Goal: Information Seeking & Learning: Learn about a topic

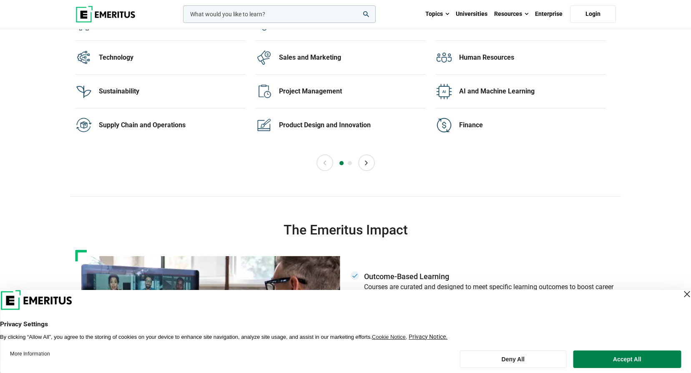
scroll to position [1753, 0]
click at [681, 296] on div "Close Layer" at bounding box center [687, 294] width 12 height 12
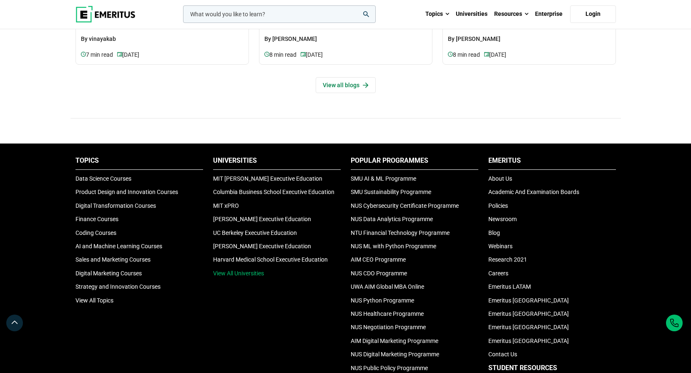
scroll to position [2712, 0]
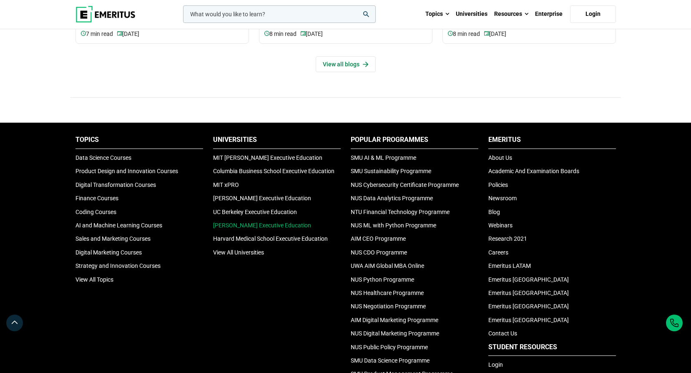
click at [231, 224] on link "[PERSON_NAME] Executive Education" at bounding box center [262, 225] width 98 height 7
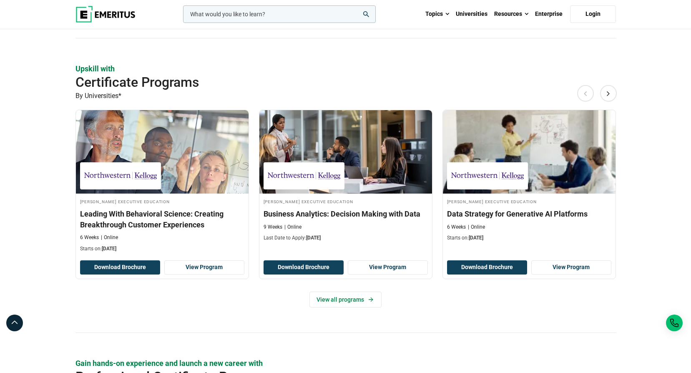
scroll to position [751, 0]
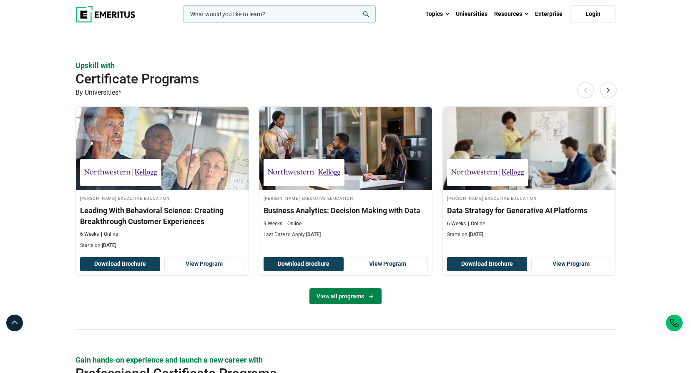
click at [325, 300] on link "View all programs" at bounding box center [346, 296] width 72 height 16
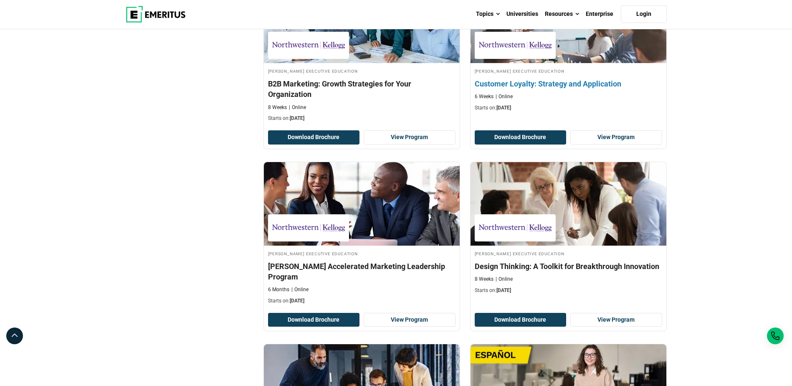
scroll to position [1127, 0]
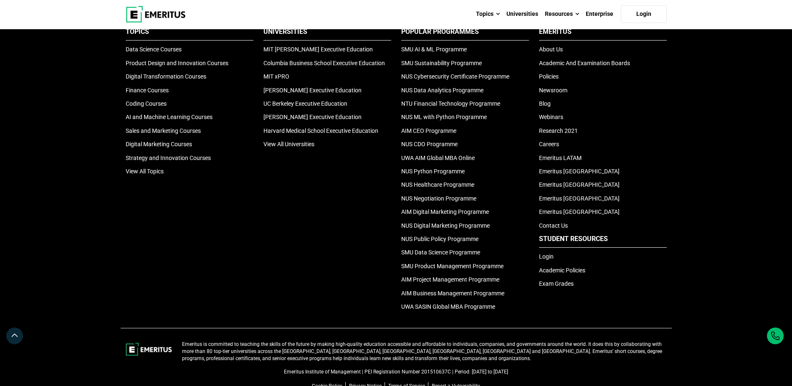
scroll to position [1865, 0]
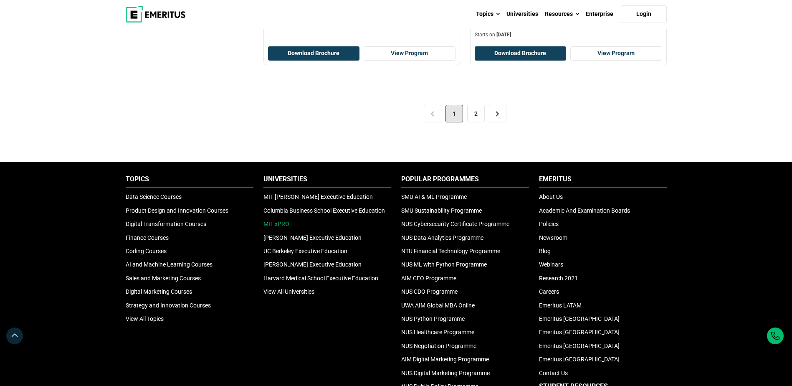
click at [270, 220] on link "MIT xPRO" at bounding box center [276, 223] width 26 height 7
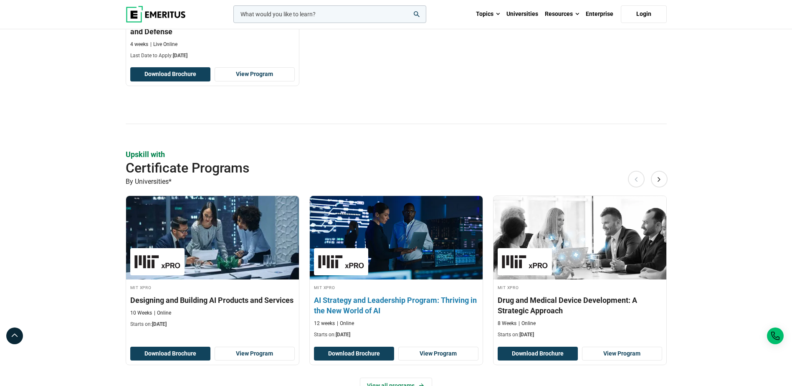
scroll to position [751, 0]
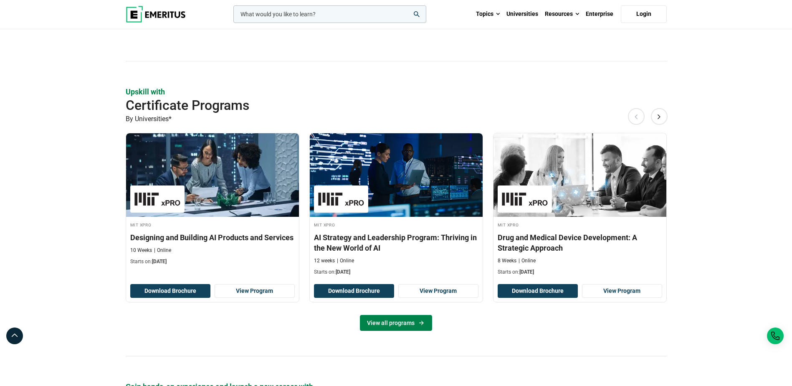
click at [389, 326] on link "View all programs" at bounding box center [396, 323] width 72 height 16
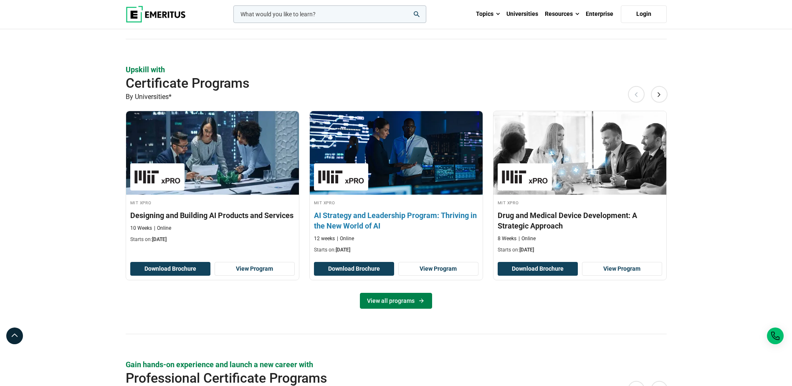
scroll to position [793, 0]
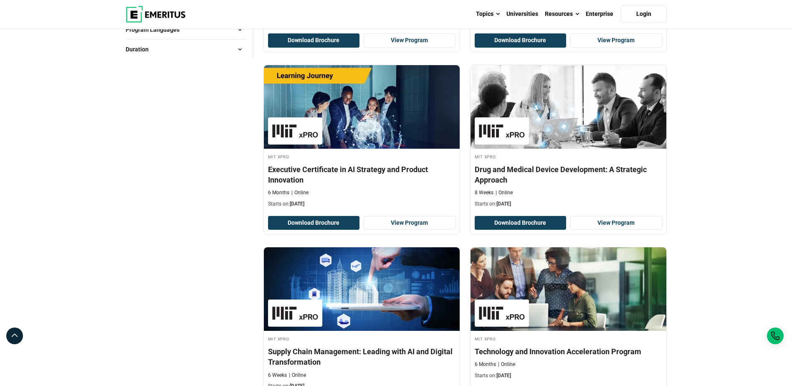
scroll to position [1616, 0]
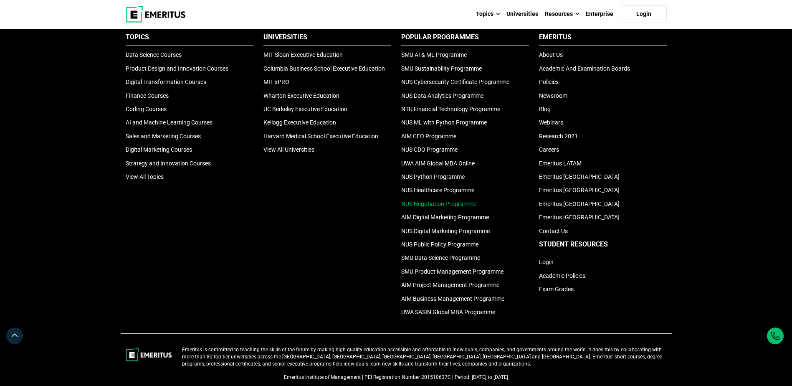
click at [454, 200] on link "NUS Negotiation Programme" at bounding box center [438, 203] width 75 height 7
